Goal: Information Seeking & Learning: Learn about a topic

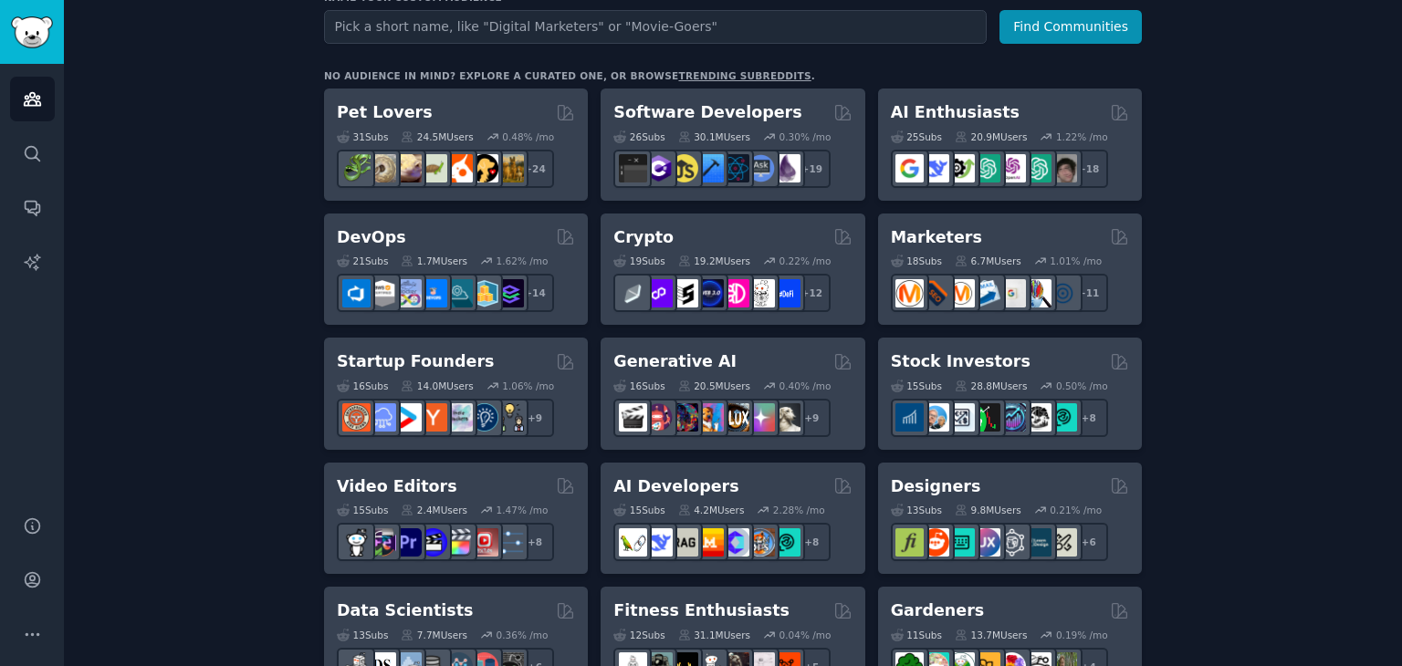
scroll to position [262, 0]
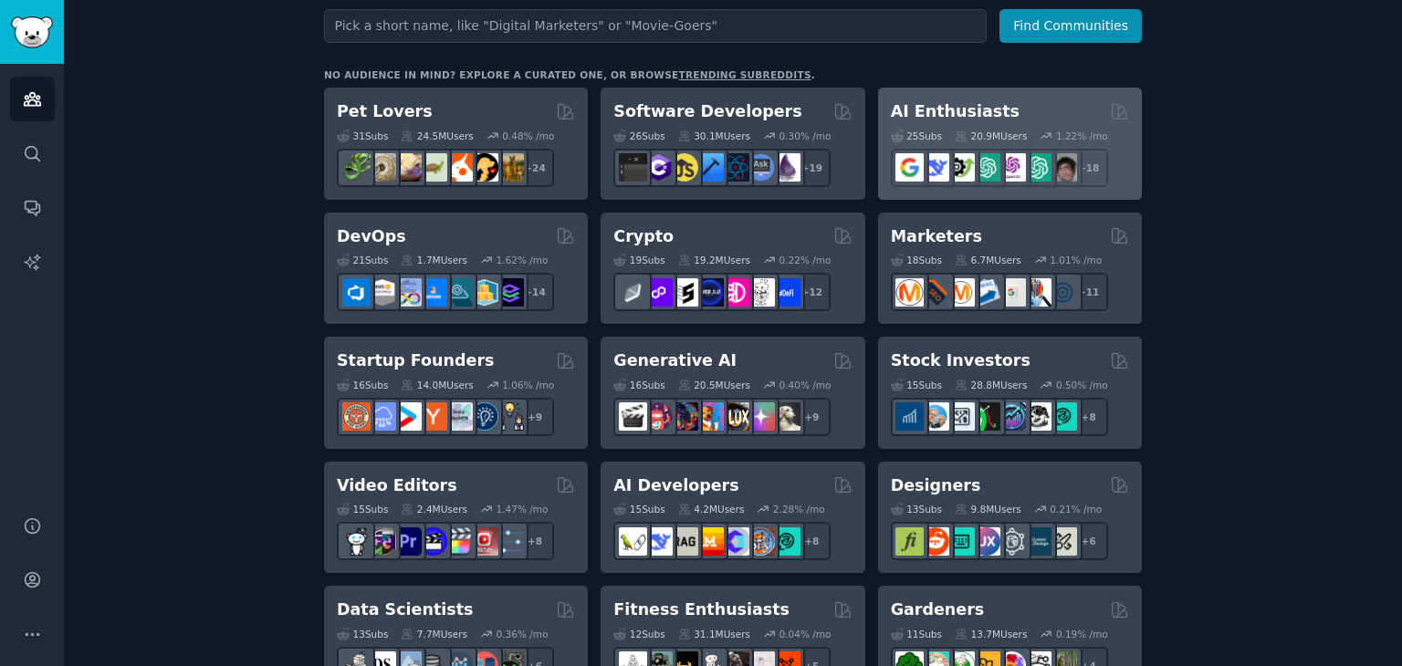
click at [1026, 93] on div "AI Enthusiasts 25 Sub s 20.9M Users 1.22 % /mo r/ArtificalIntelligence + 18" at bounding box center [1010, 144] width 264 height 112
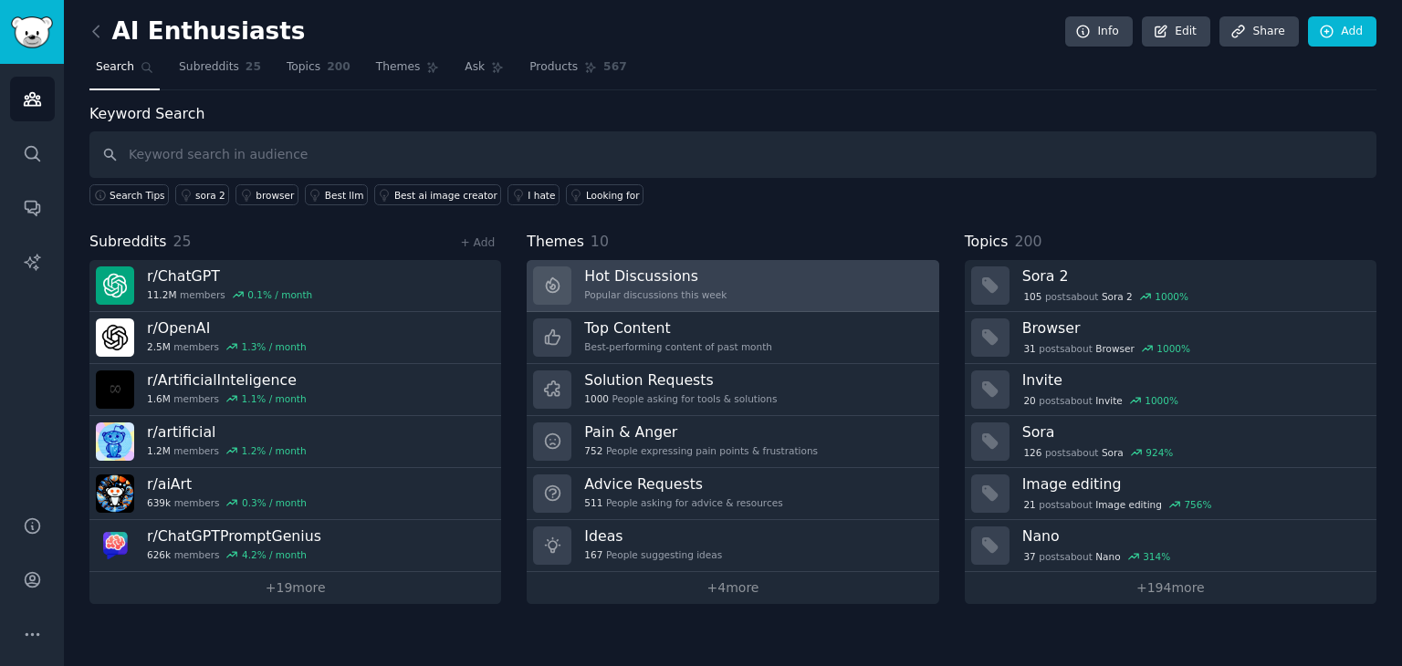
click at [757, 285] on link "Hot Discussions Popular discussions this week" at bounding box center [733, 286] width 412 height 52
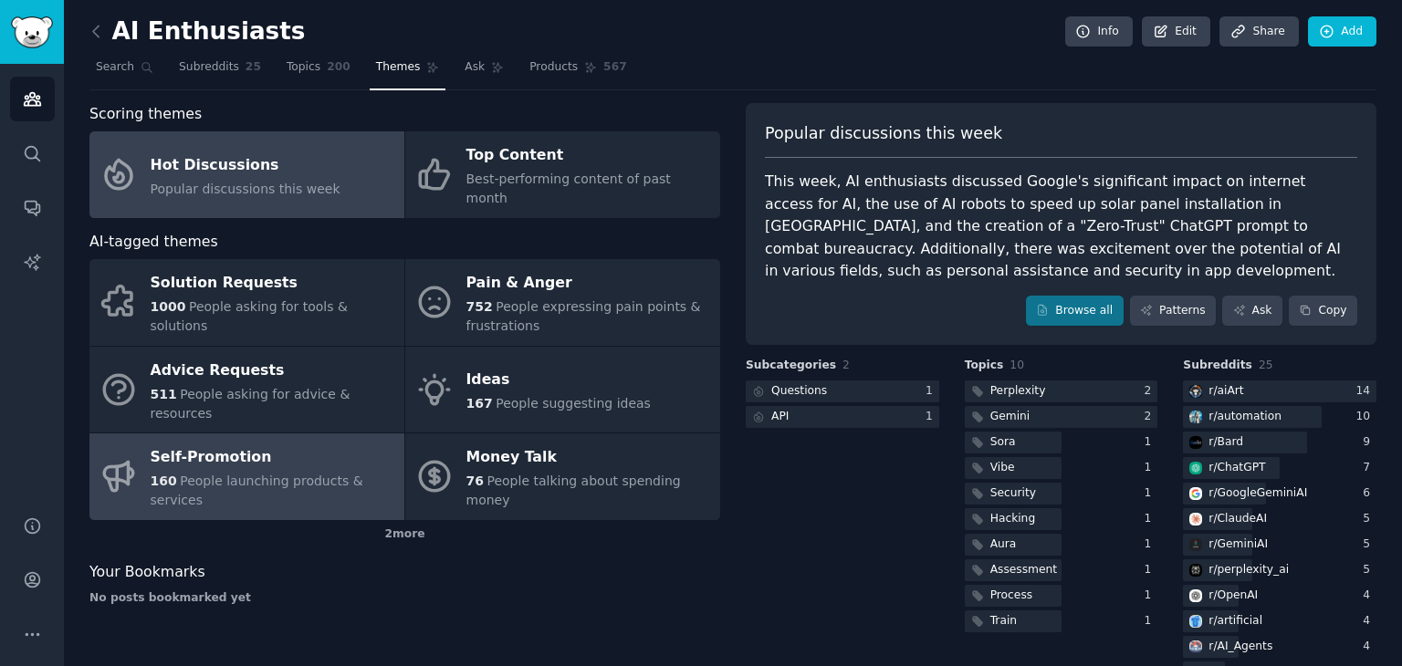
click at [259, 455] on link "Self-Promotion 160 People launching products & services" at bounding box center [246, 477] width 315 height 87
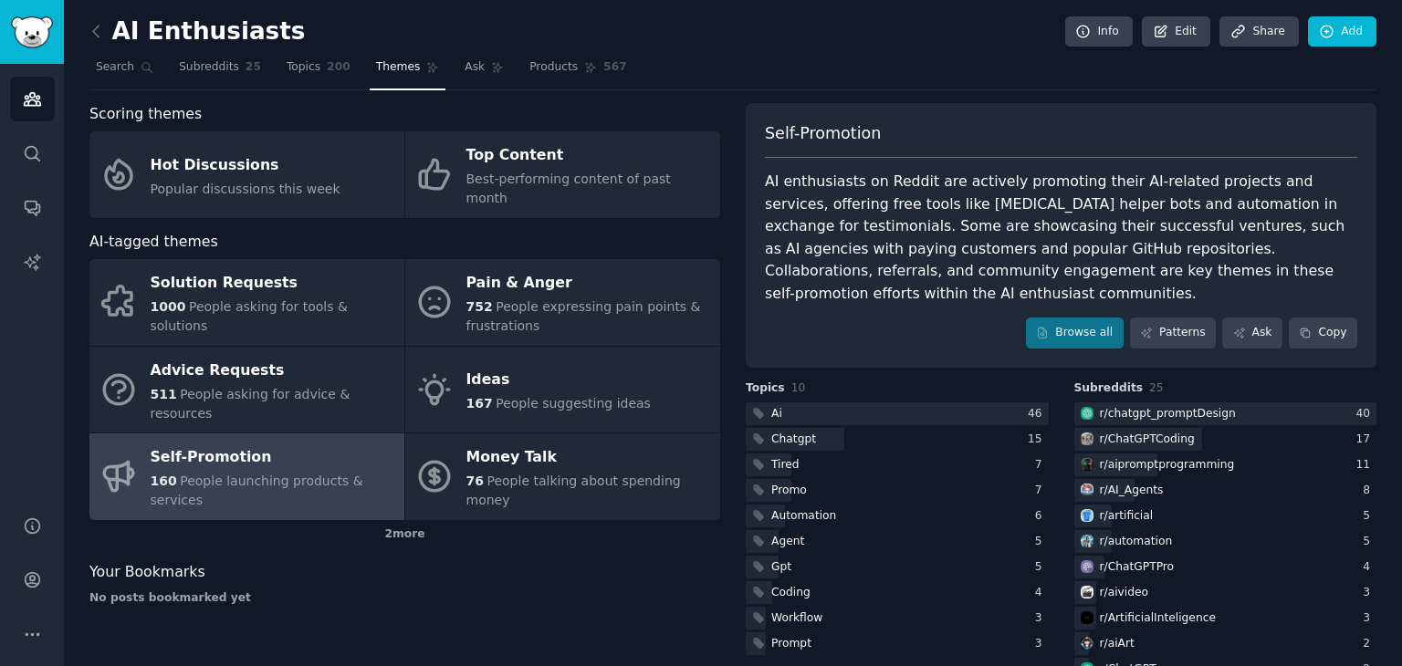
click at [1141, 233] on div "AI enthusiasts on Reddit are actively promoting their AI-related projects and s…" at bounding box center [1061, 238] width 593 height 134
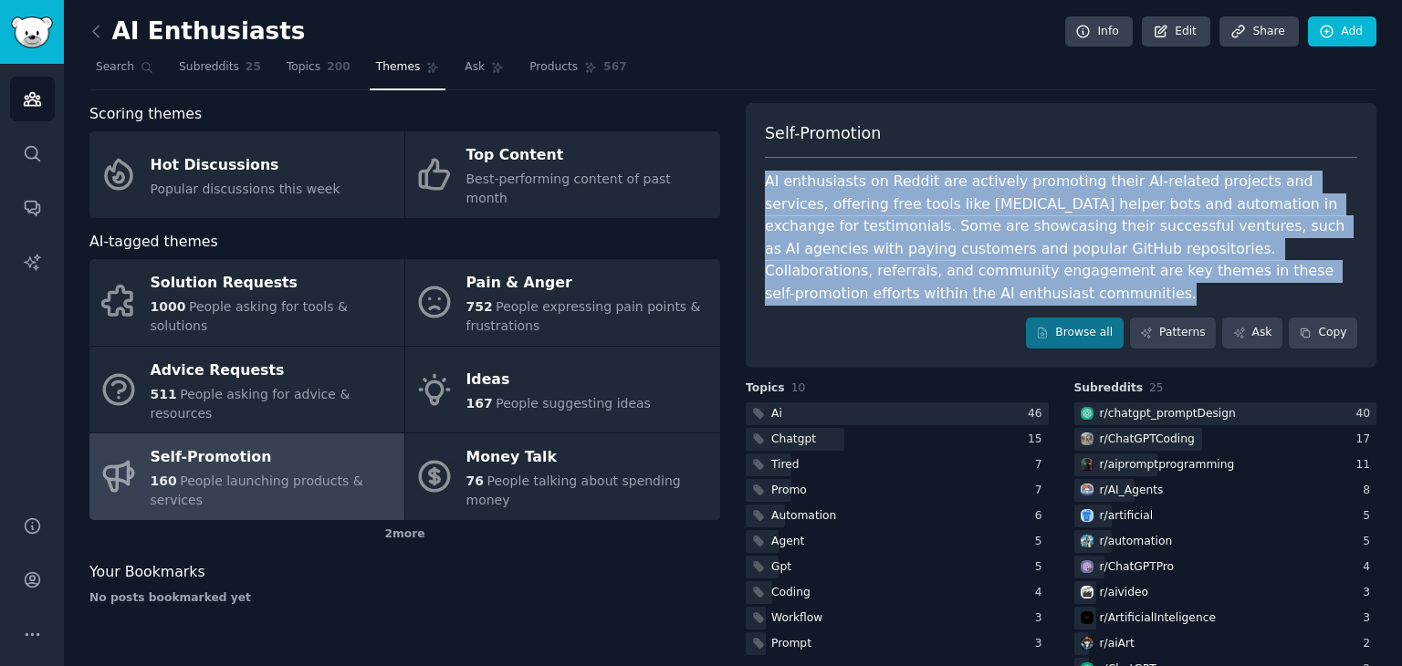
click at [1141, 233] on div "AI enthusiasts on Reddit are actively promoting their AI-related projects and s…" at bounding box center [1061, 238] width 593 height 134
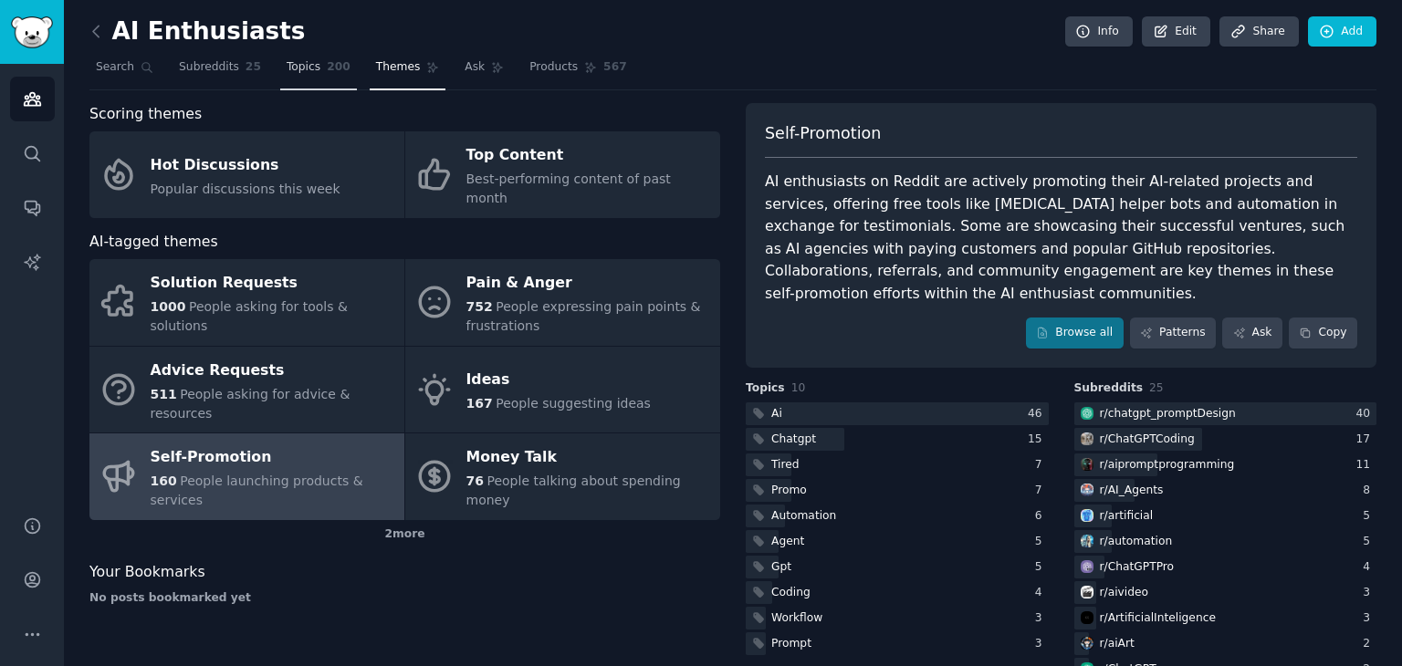
click at [327, 60] on span "200" at bounding box center [339, 67] width 24 height 16
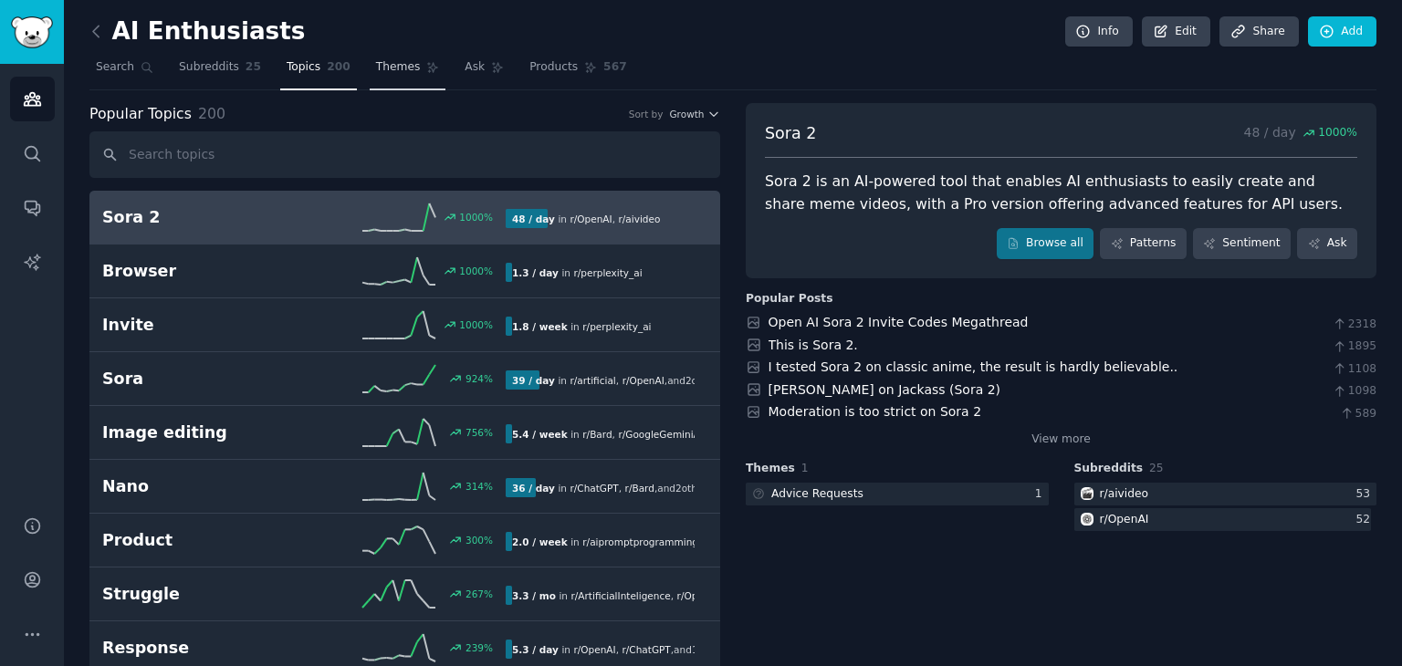
click at [376, 73] on span "Themes" at bounding box center [398, 67] width 45 height 16
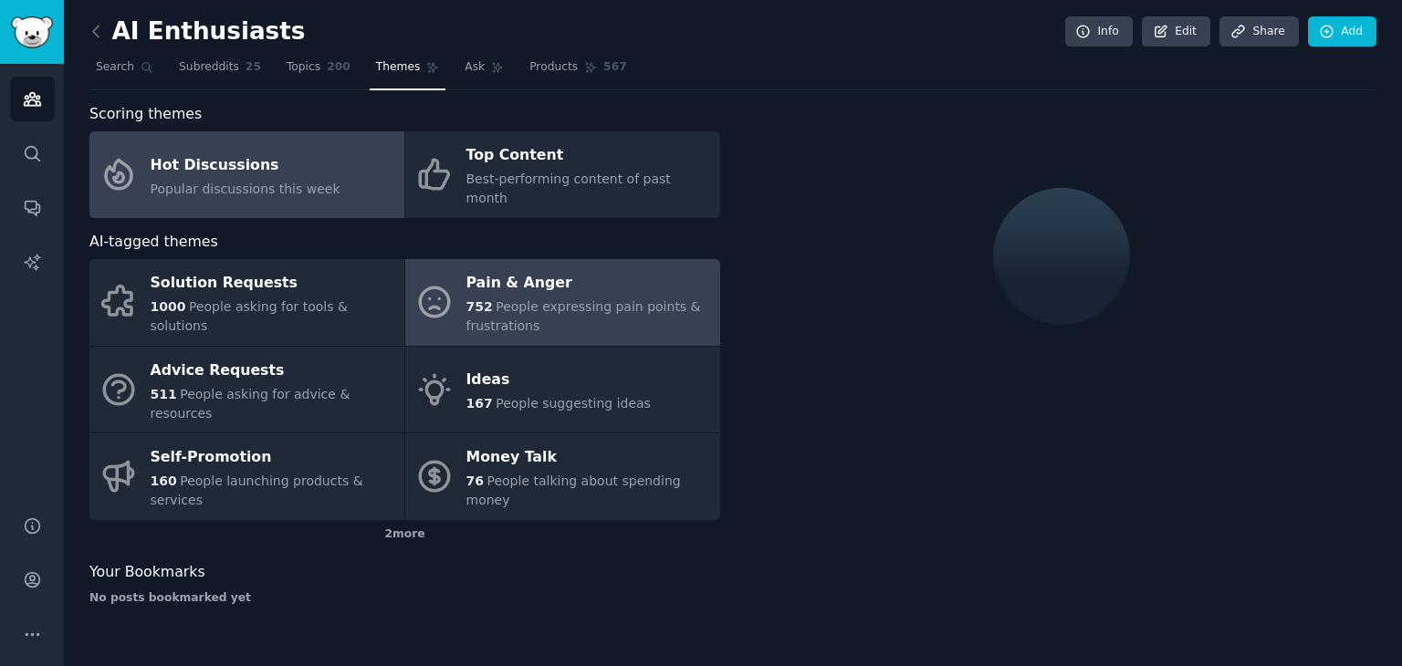
click at [540, 299] on div "752 People expressing pain points & frustrations" at bounding box center [589, 317] width 245 height 38
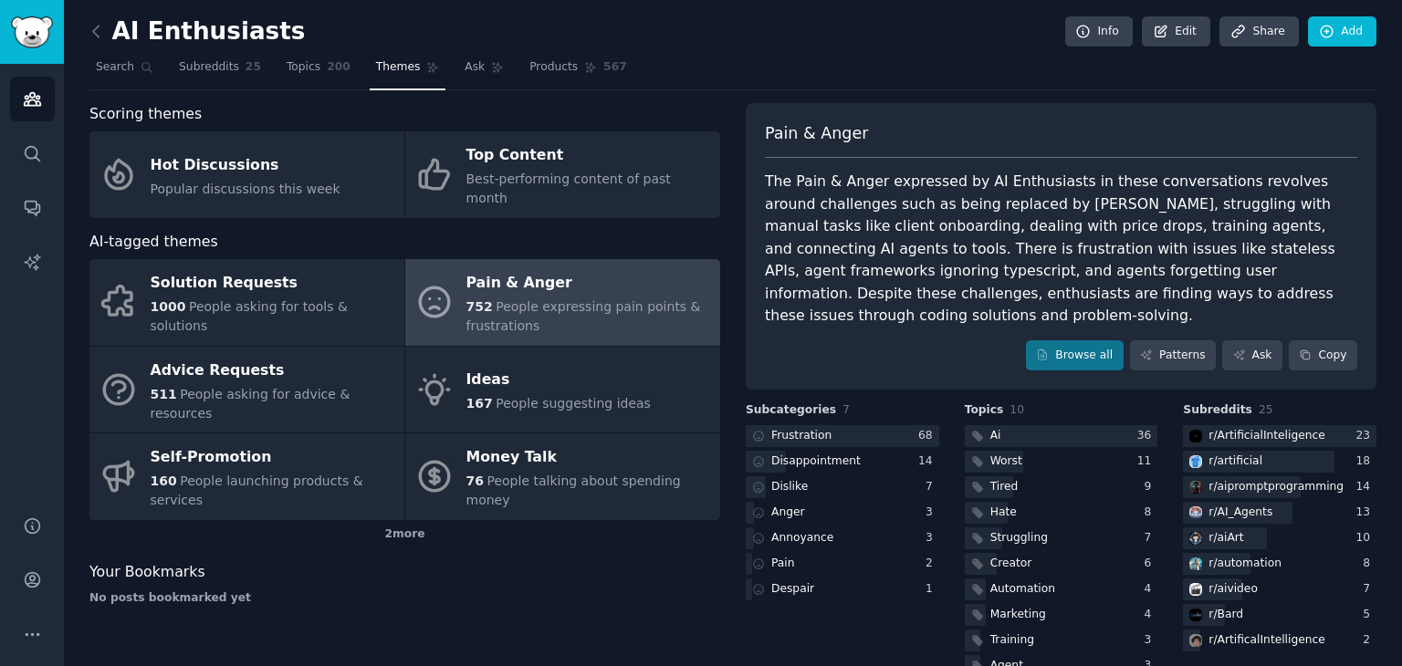
click at [1012, 178] on div "The Pain & Anger expressed by AI Enthusiasts in these conversations revolves ar…" at bounding box center [1061, 249] width 593 height 157
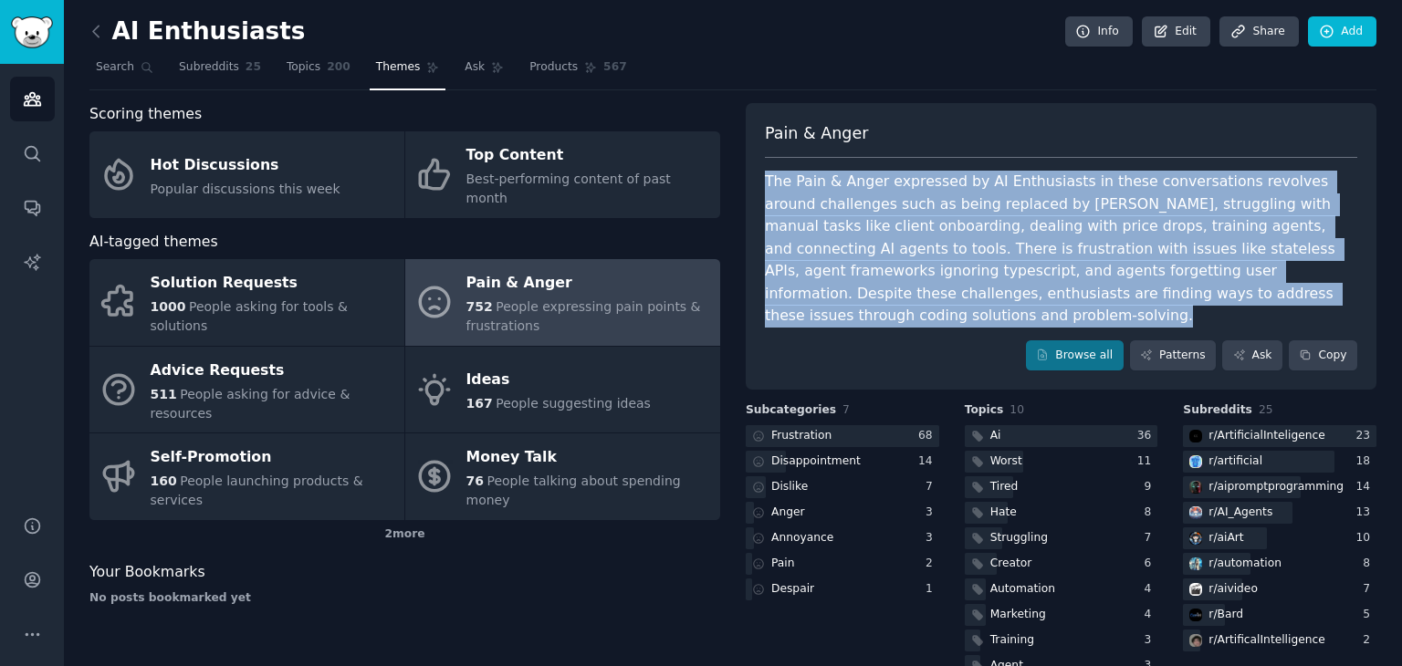
click at [1012, 178] on div "The Pain & Anger expressed by AI Enthusiasts in these conversations revolves ar…" at bounding box center [1061, 249] width 593 height 157
click at [1092, 341] on link "Browse all" at bounding box center [1075, 356] width 98 height 31
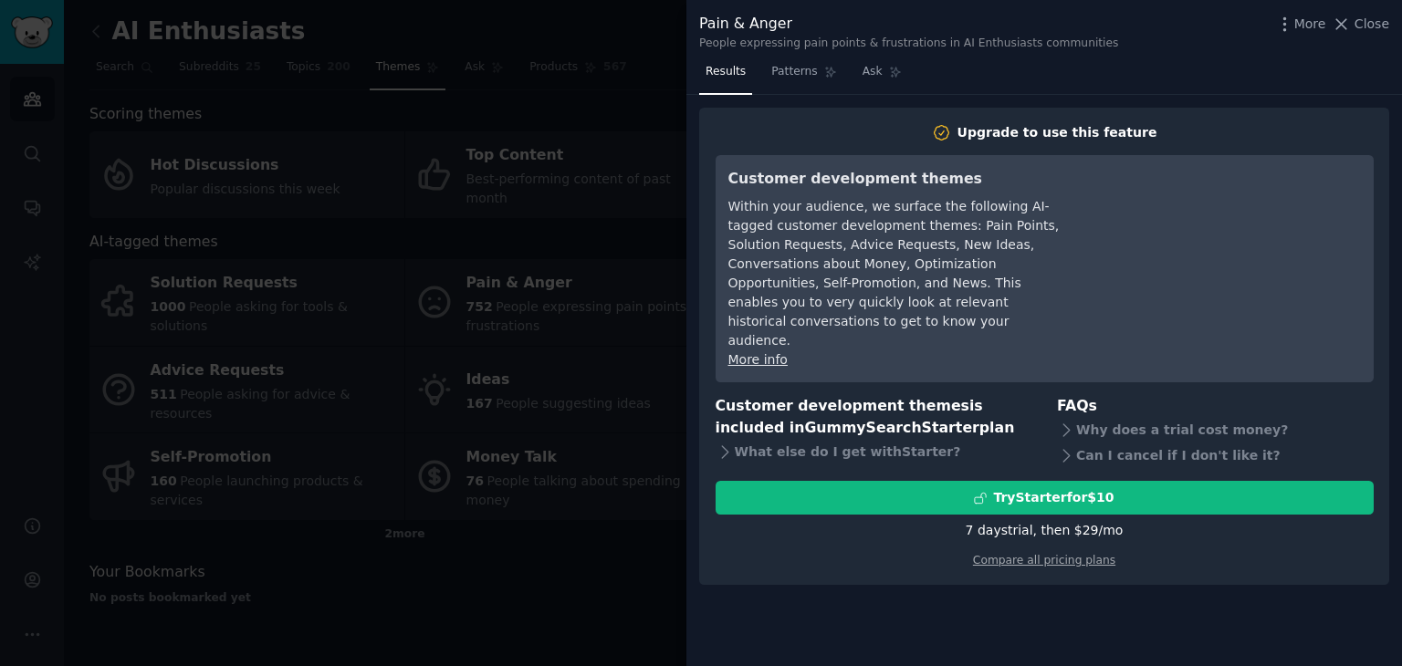
click at [686, 236] on div at bounding box center [701, 333] width 1402 height 666
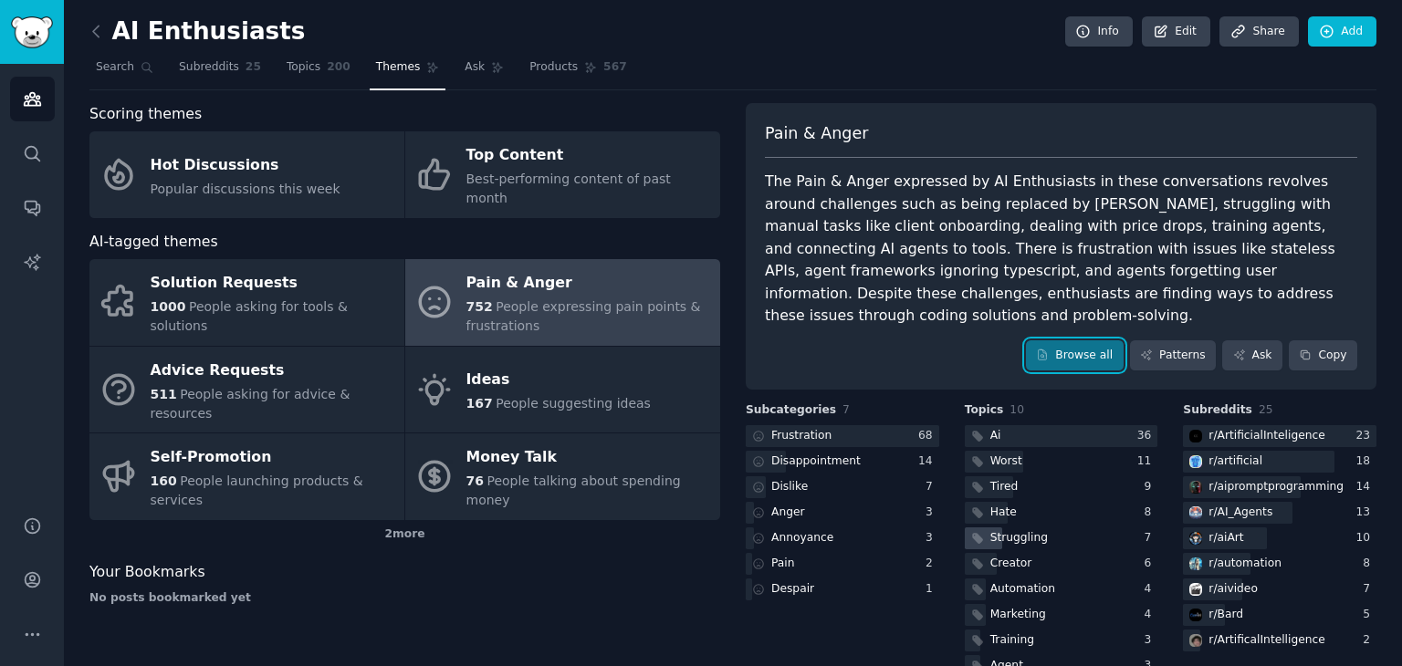
scroll to position [16, 0]
